Goal: Task Accomplishment & Management: Manage account settings

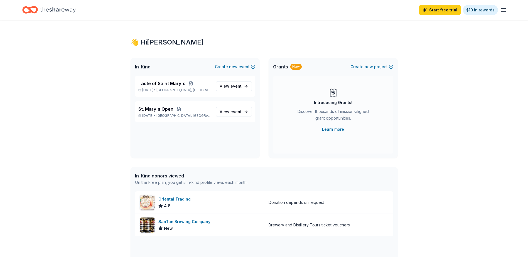
click at [501, 9] on icon "button" at bounding box center [503, 10] width 7 height 7
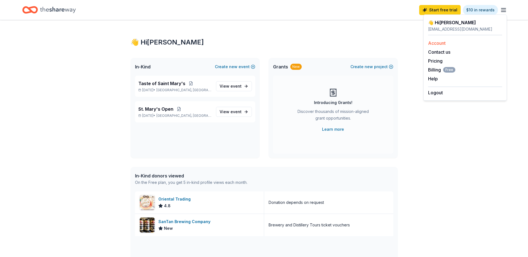
click at [439, 41] on link "Account" at bounding box center [437, 43] width 18 height 6
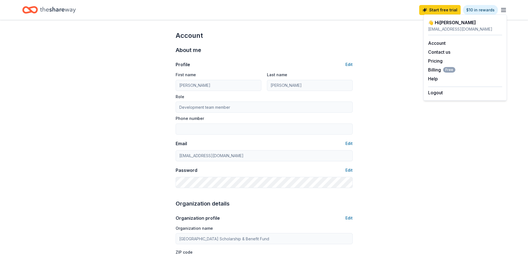
click at [51, 7] on icon "Home" at bounding box center [58, 9] width 36 height 11
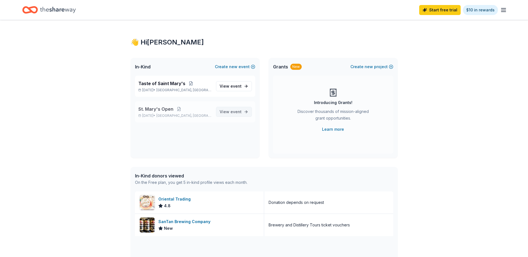
click at [230, 112] on span "View event" at bounding box center [231, 112] width 22 height 7
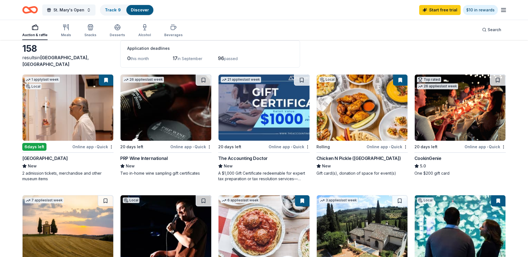
scroll to position [28, 0]
click at [116, 9] on link "Track · 9" at bounding box center [113, 10] width 16 height 5
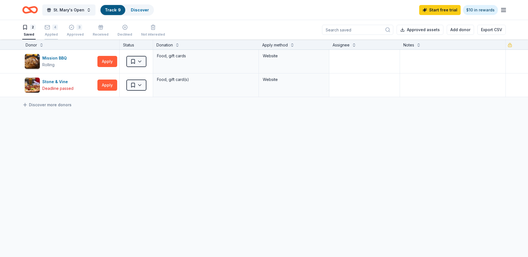
click at [51, 28] on div "4" at bounding box center [51, 27] width 13 height 6
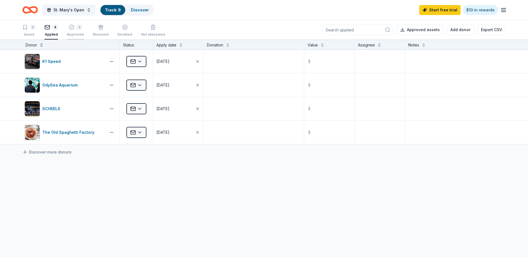
click at [77, 31] on div "3 Approved" at bounding box center [75, 30] width 17 height 12
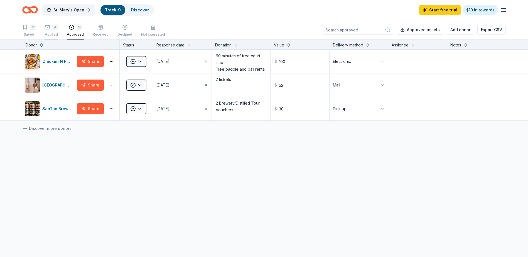
click at [55, 32] on div "Applied" at bounding box center [51, 34] width 13 height 4
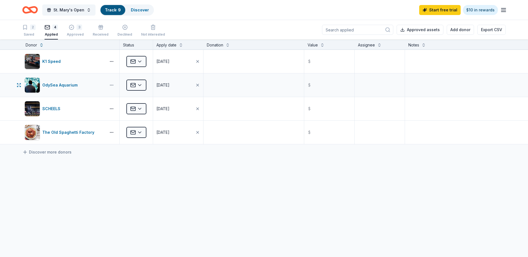
click at [112, 85] on button "button" at bounding box center [111, 85] width 11 height 4
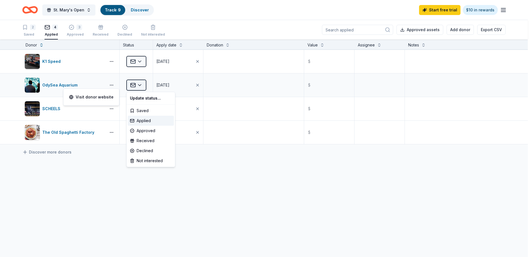
click at [135, 84] on html "St. Mary's Open Track · 9 Discover Start free trial $10 in rewards 2 Saved 4 Ap…" at bounding box center [266, 128] width 532 height 257
click at [142, 129] on div "Approved" at bounding box center [151, 131] width 46 height 10
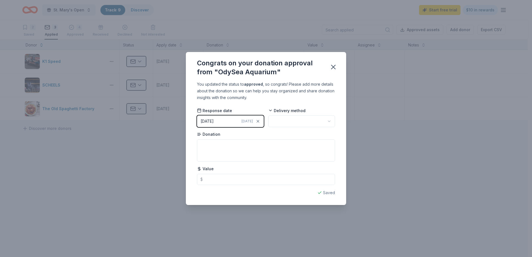
click at [214, 120] on div "[DATE]" at bounding box center [207, 121] width 13 height 7
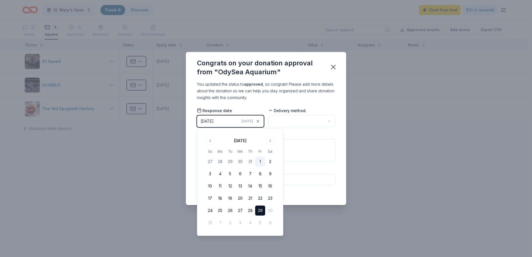
click at [260, 163] on button "1" at bounding box center [260, 162] width 10 height 10
click at [291, 117] on html "St. Mary's Open Track · 9 Discover Start free trial $10 in rewards 2 Saved 3 Ap…" at bounding box center [266, 128] width 532 height 257
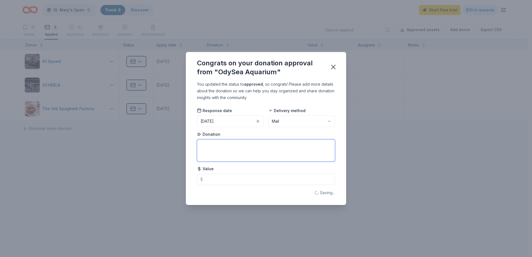
click at [296, 151] on textarea at bounding box center [266, 150] width 138 height 22
type textarea "2 tickets"
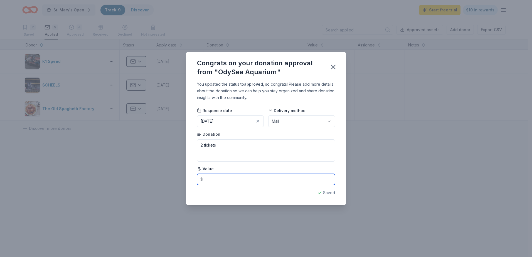
click at [277, 182] on input "text" at bounding box center [266, 179] width 138 height 11
type input "107.94"
click at [331, 67] on icon "button" at bounding box center [334, 67] width 8 height 8
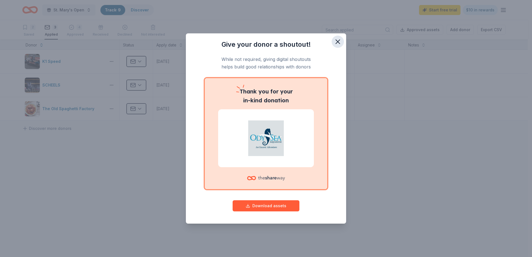
click at [338, 40] on icon "button" at bounding box center [338, 42] width 8 height 8
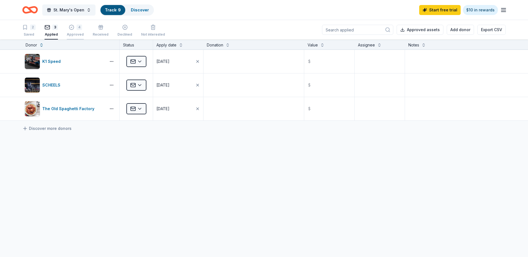
click at [77, 27] on div "4" at bounding box center [80, 24] width 6 height 6
